Goal: Obtain resource: Obtain resource

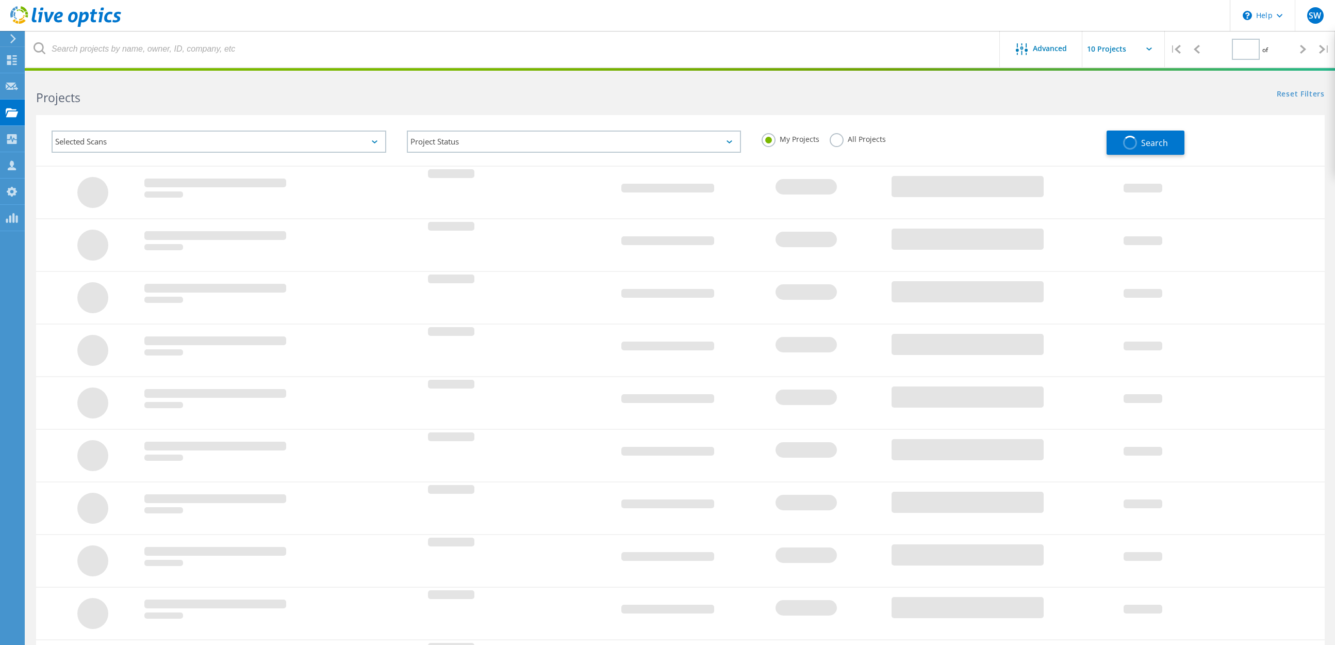
type input "1"
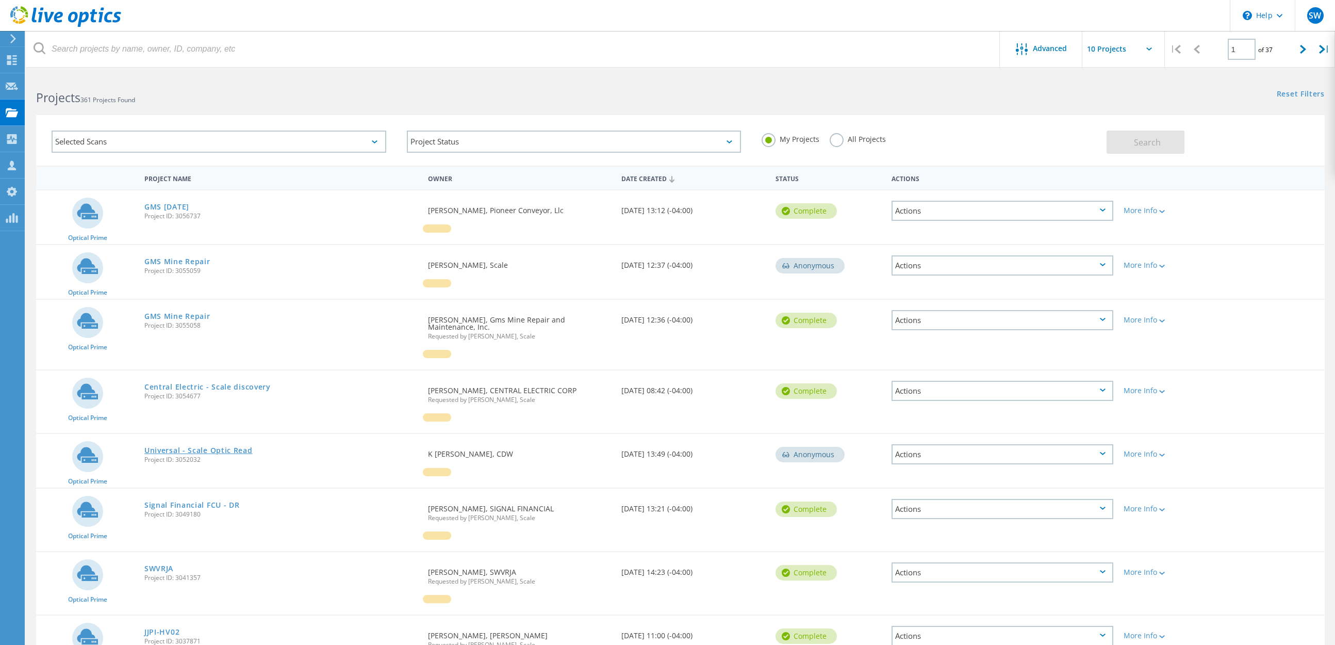
click at [220, 451] on link "Universal - Scale Optic Read" at bounding box center [198, 450] width 108 height 7
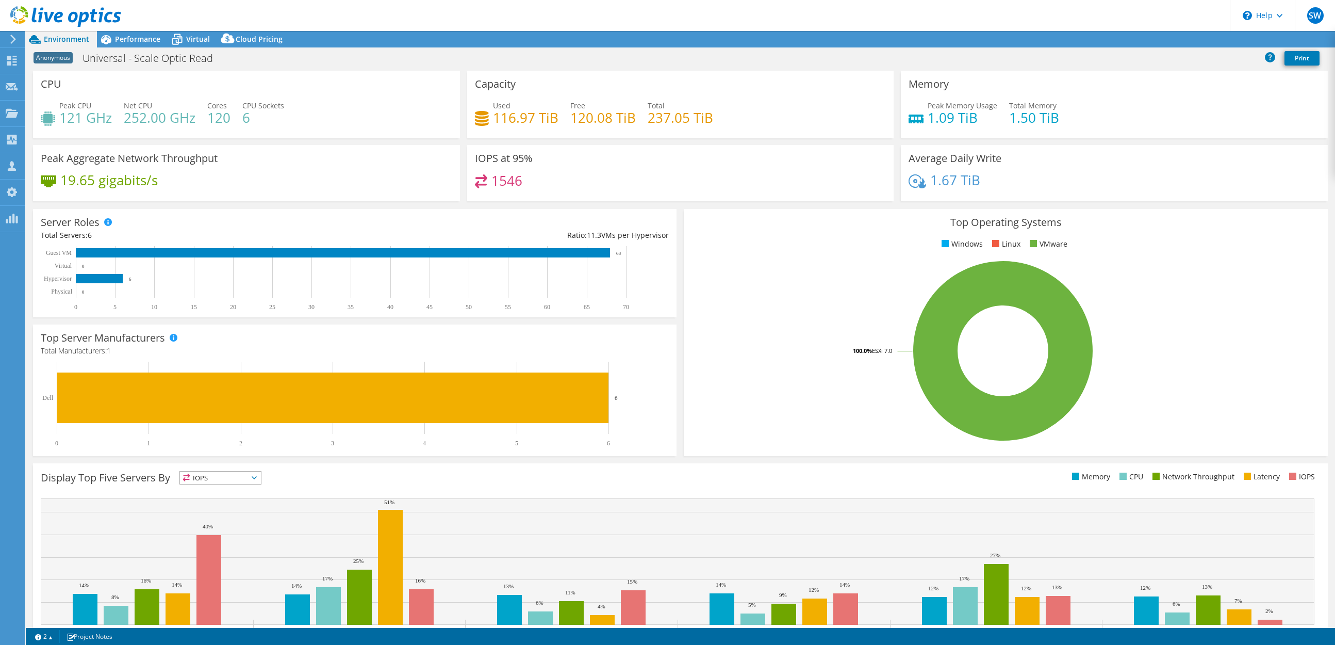
select select "USD"
click at [187, 43] on span "Virtual" at bounding box center [198, 39] width 24 height 10
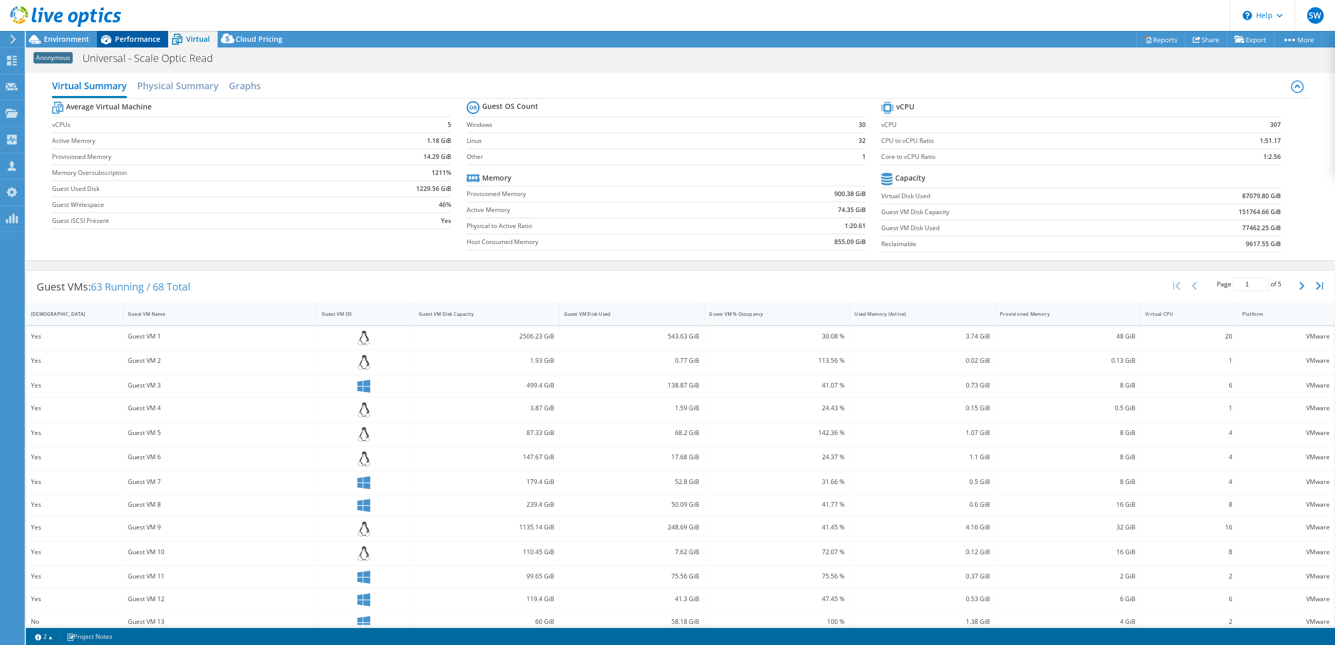
click at [144, 43] on span "Performance" at bounding box center [137, 39] width 45 height 10
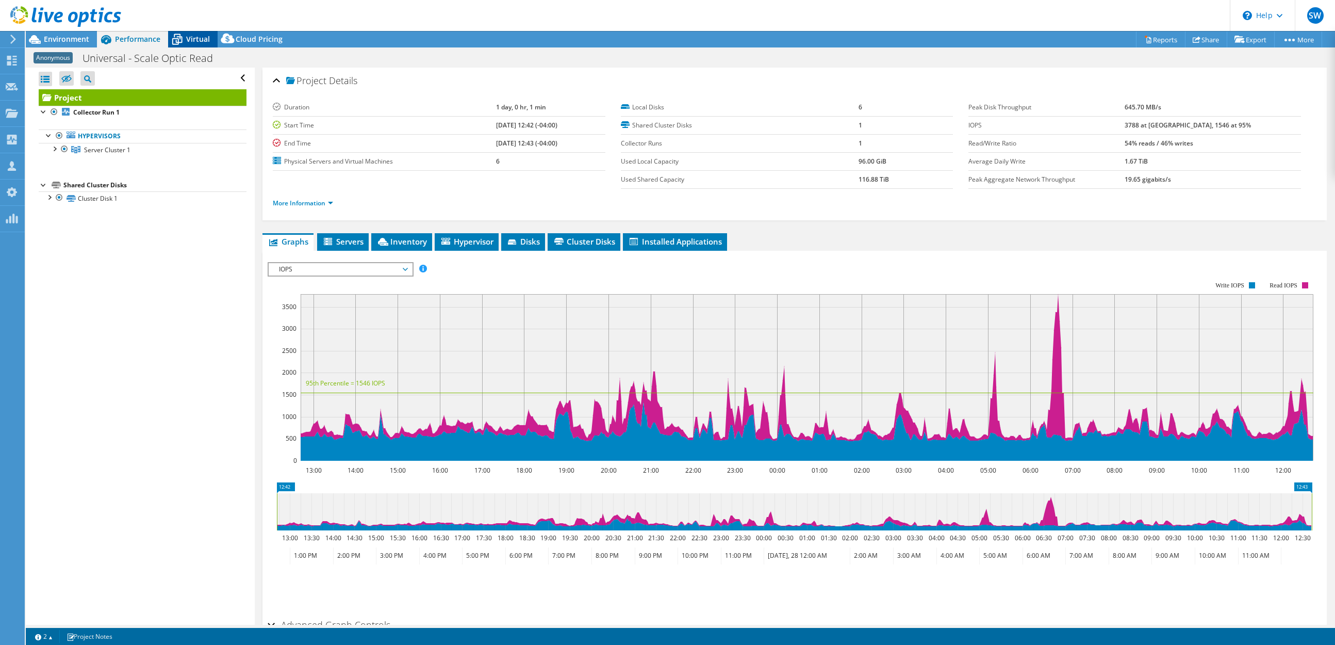
click at [186, 41] on span "Virtual" at bounding box center [198, 39] width 24 height 10
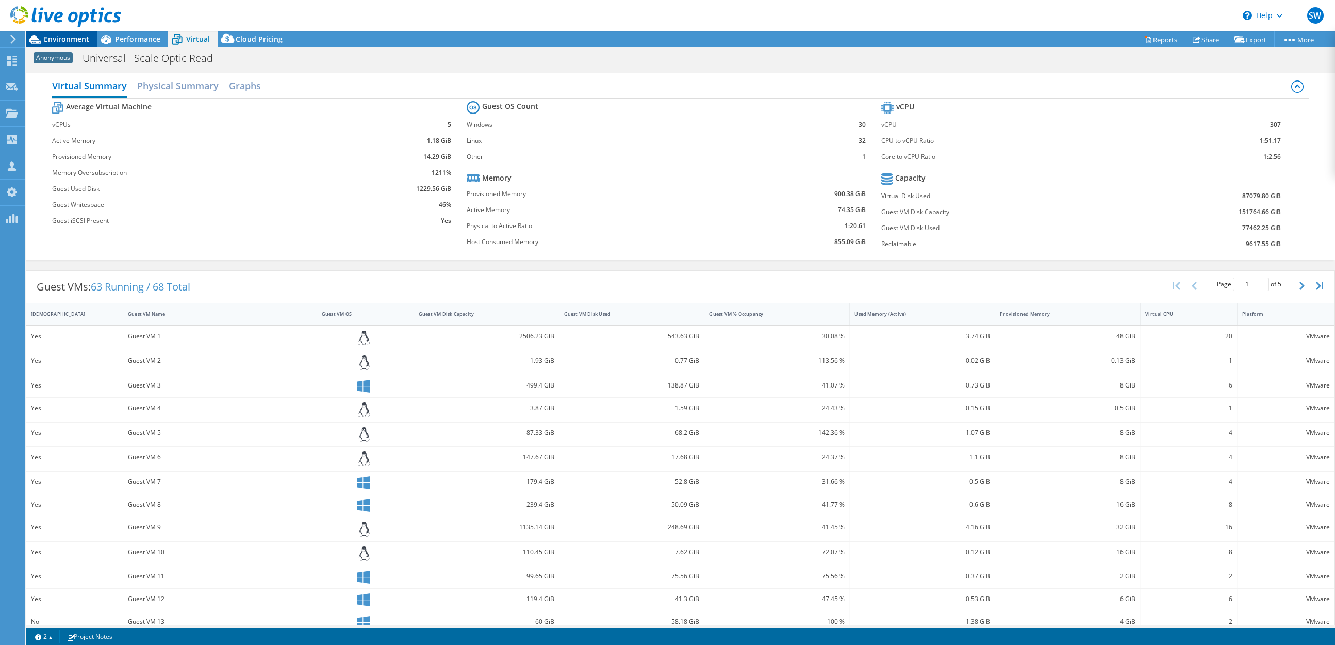
click at [86, 40] on span "Environment" at bounding box center [66, 39] width 45 height 10
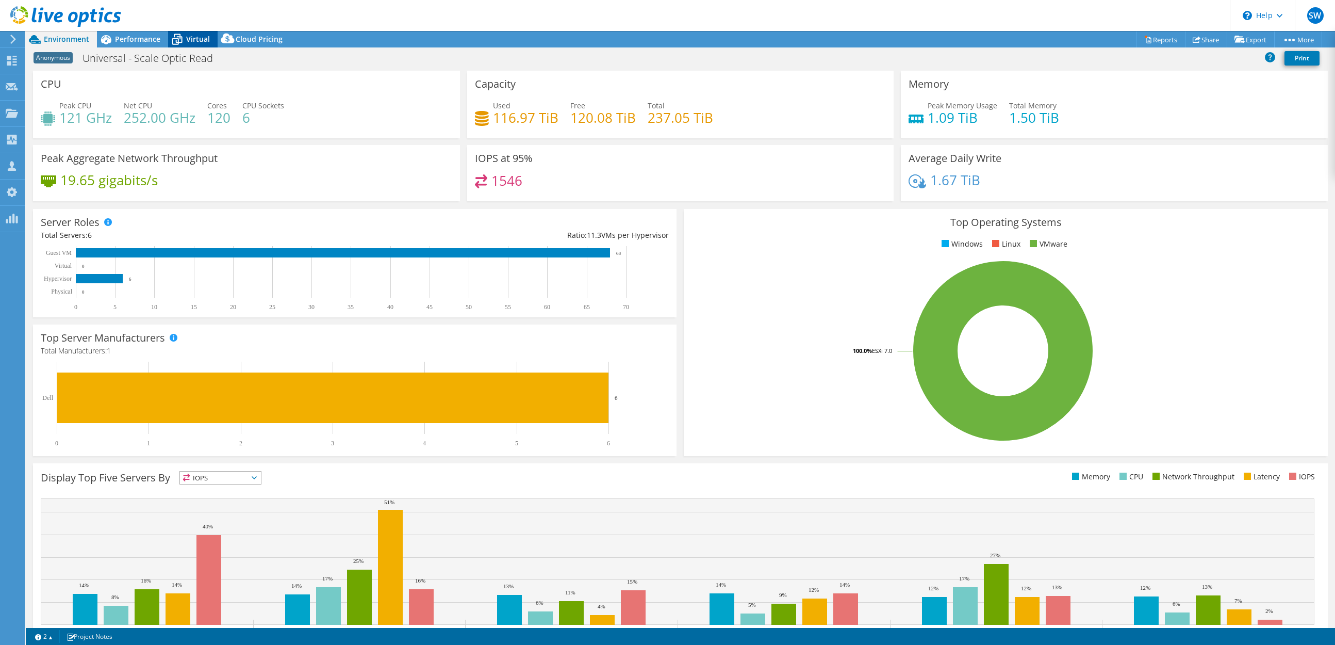
click at [193, 41] on span "Virtual" at bounding box center [198, 39] width 24 height 10
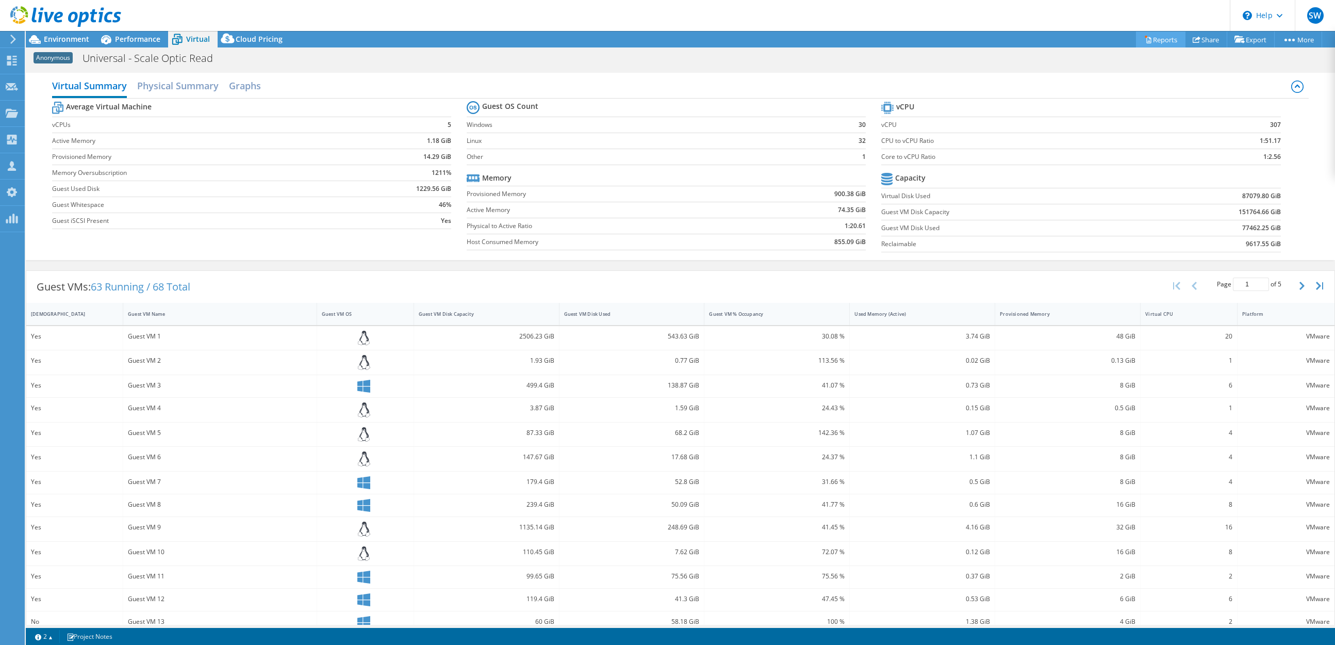
click at [1150, 42] on link "Reports" at bounding box center [1160, 39] width 49 height 16
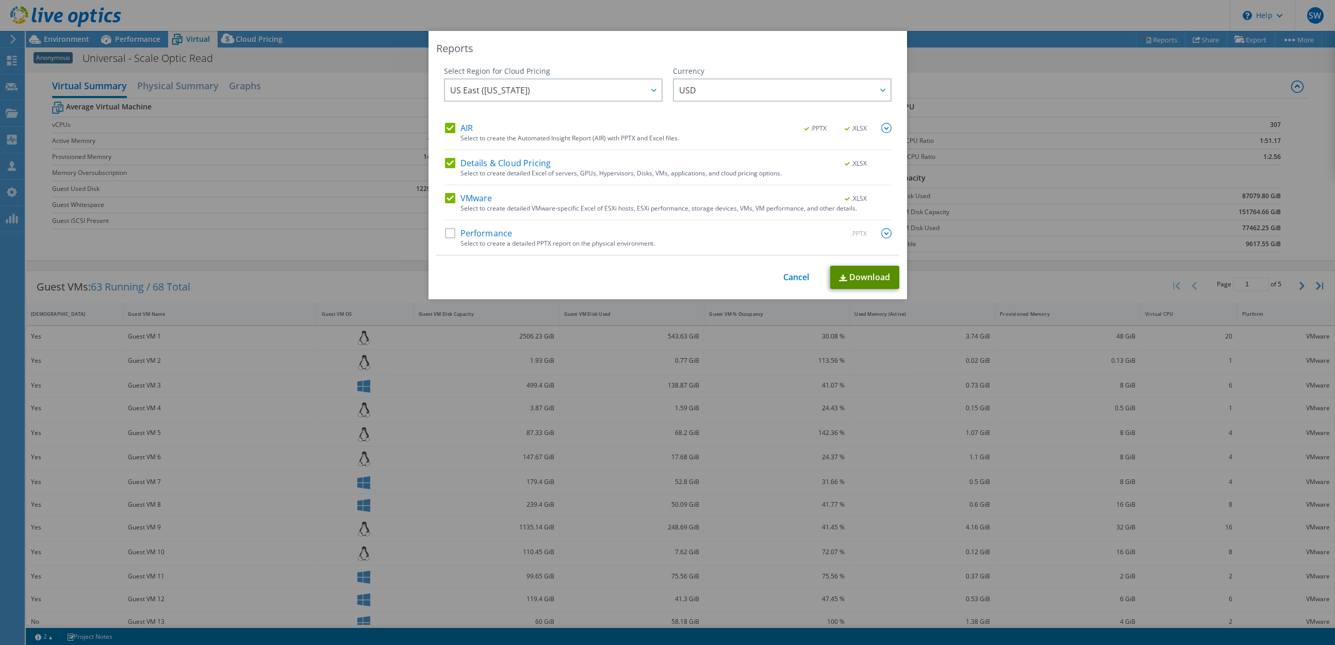
click at [882, 274] on link "Download" at bounding box center [864, 277] width 69 height 23
click at [795, 281] on link "Cancel" at bounding box center [796, 277] width 26 height 10
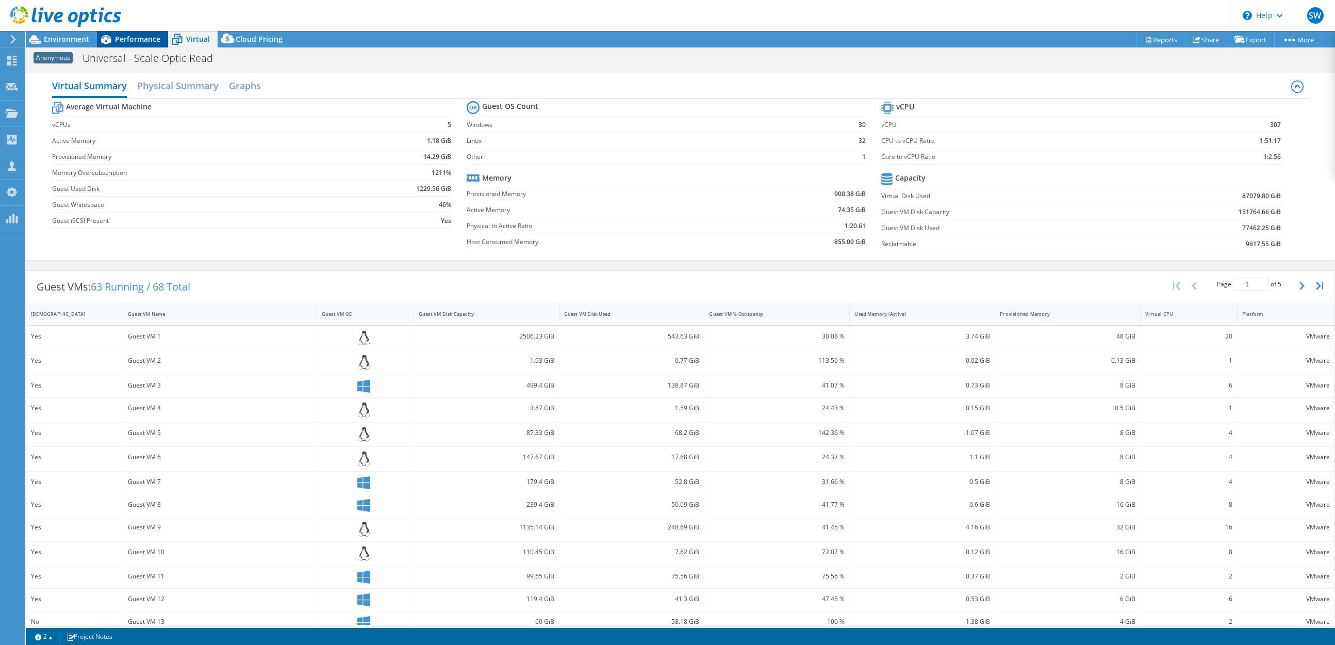
click at [146, 46] on div "Performance" at bounding box center [132, 39] width 71 height 16
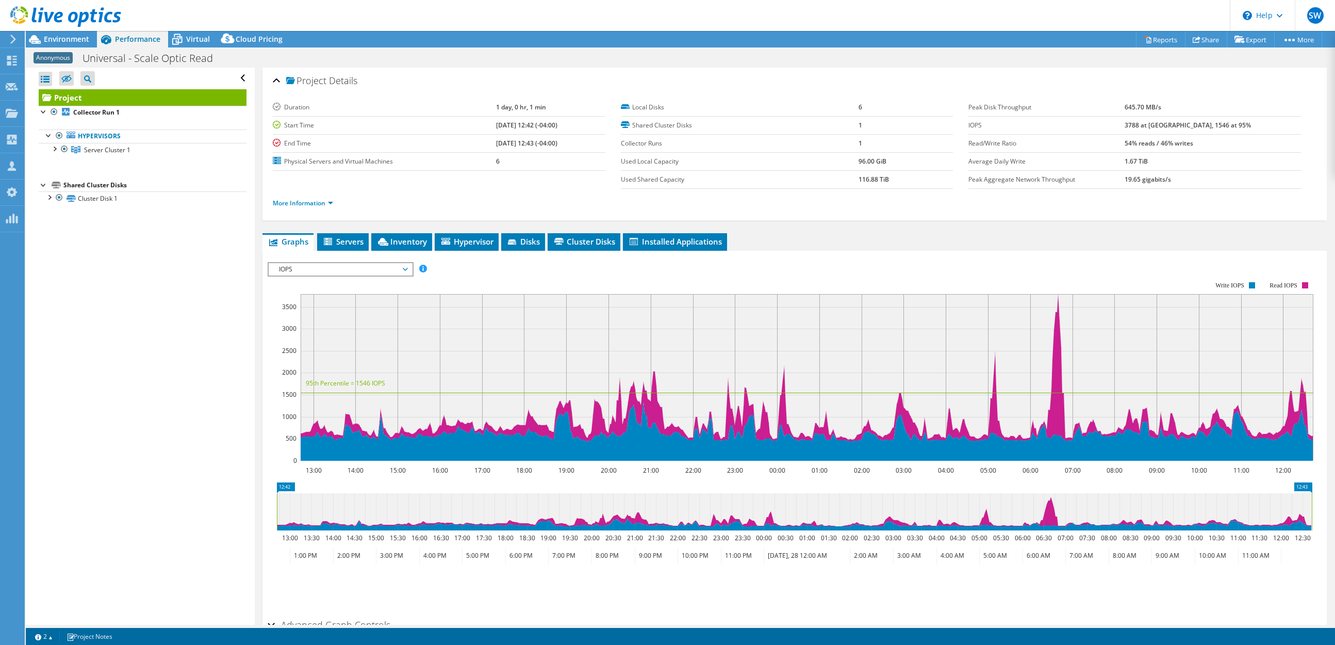
click at [71, 34] on div at bounding box center [60, 17] width 121 height 35
click at [72, 38] on span "Environment" at bounding box center [66, 39] width 45 height 10
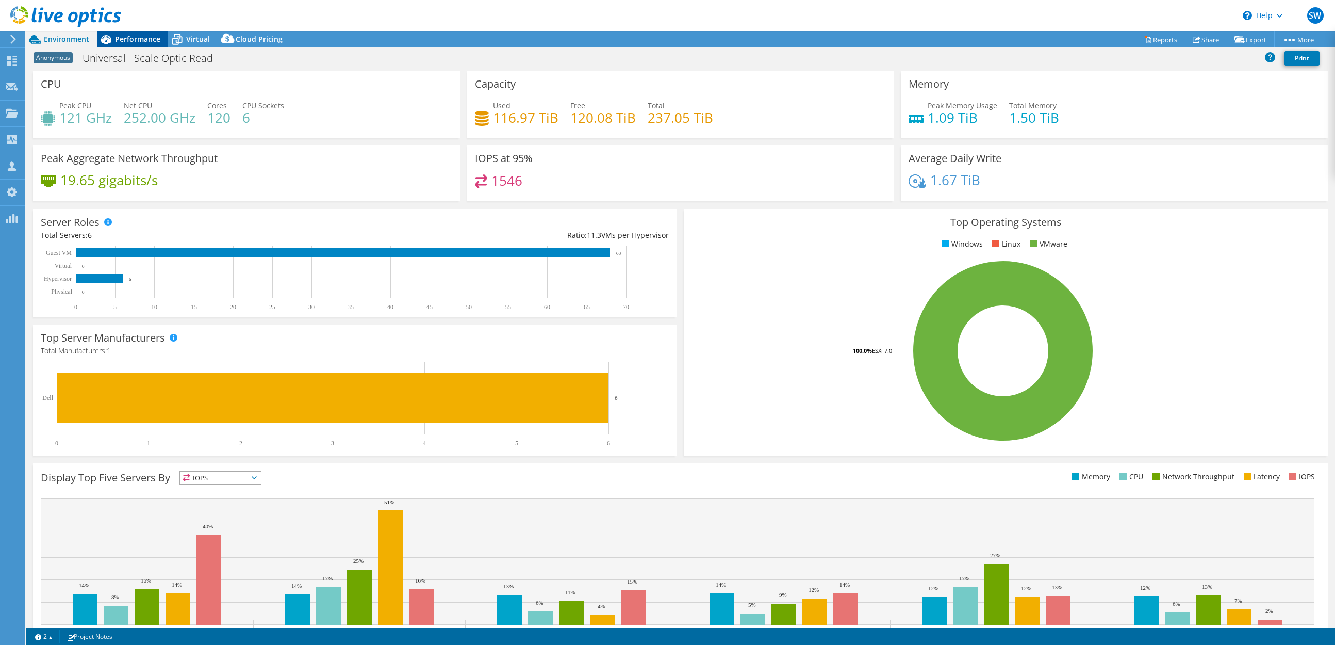
click at [119, 42] on span "Performance" at bounding box center [137, 39] width 45 height 10
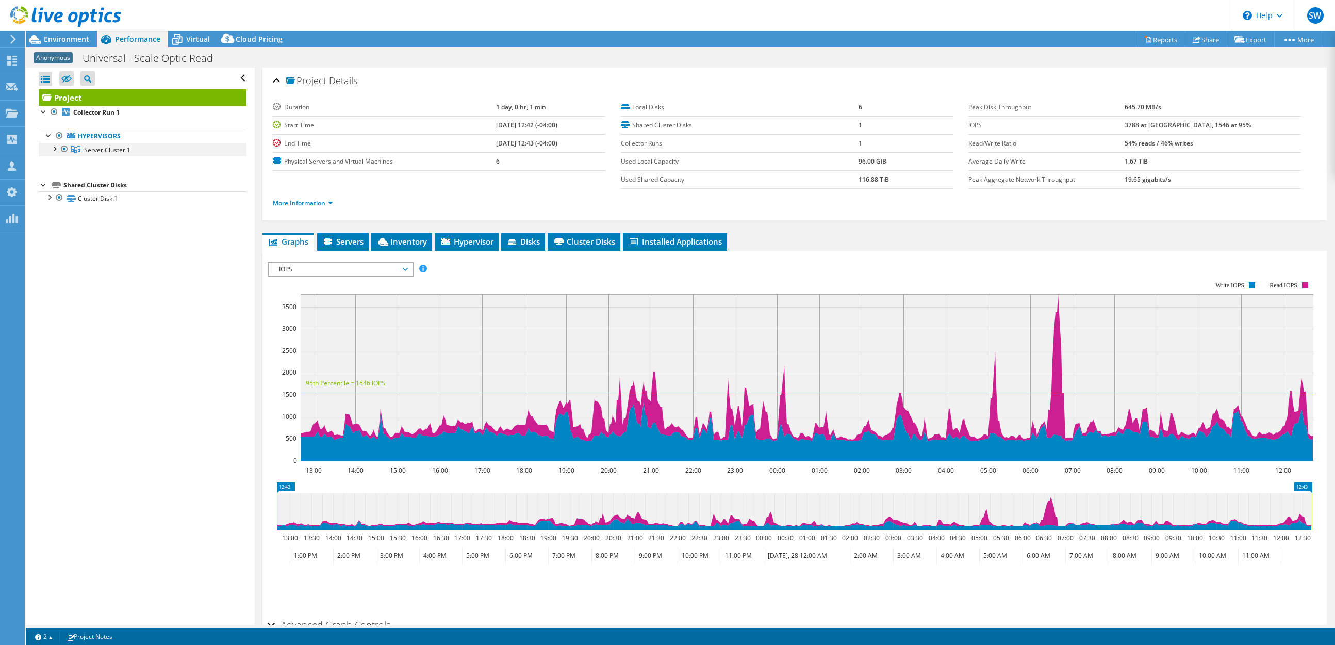
click at [52, 153] on div at bounding box center [54, 148] width 10 height 10
click at [168, 41] on div "Environment Performance Virtual Upgrades Cloud Pricing" at bounding box center [158, 39] width 265 height 16
click at [173, 40] on icon at bounding box center [177, 39] width 18 height 18
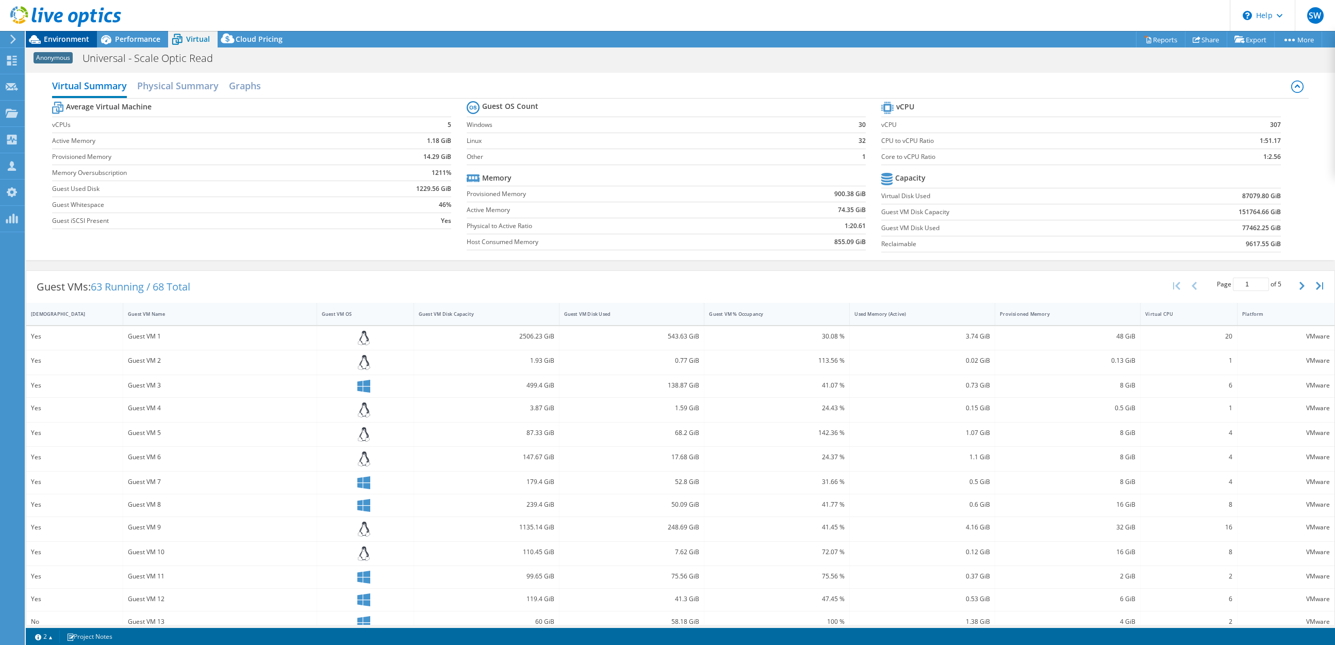
click at [73, 38] on span "Environment" at bounding box center [66, 39] width 45 height 10
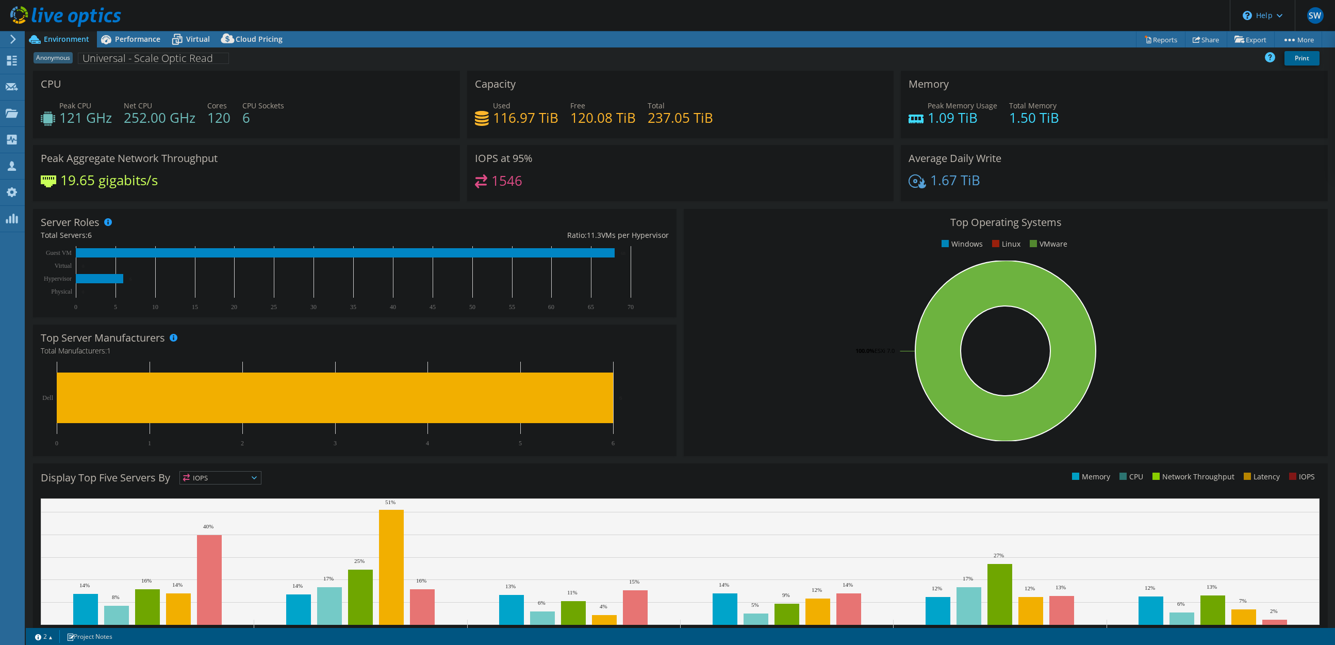
click at [274, 72] on div "CPU Peak CPU 121 GHz Net CPU 252.00 GHz Cores 120 CPU Sockets 6" at bounding box center [246, 105] width 427 height 68
